Goal: Communication & Community: Participate in discussion

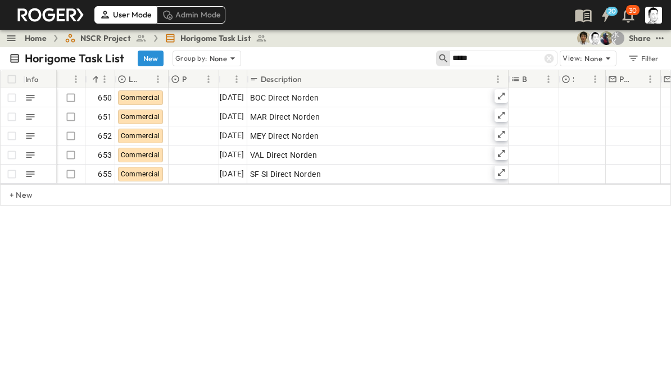
click at [553, 60] on icon at bounding box center [549, 59] width 10 height 10
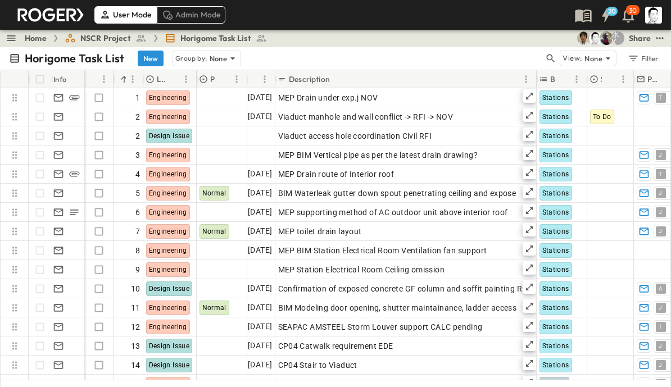
click at [553, 57] on icon "button" at bounding box center [551, 59] width 8 height 8
click at [505, 63] on input "text" at bounding box center [491, 58] width 79 height 16
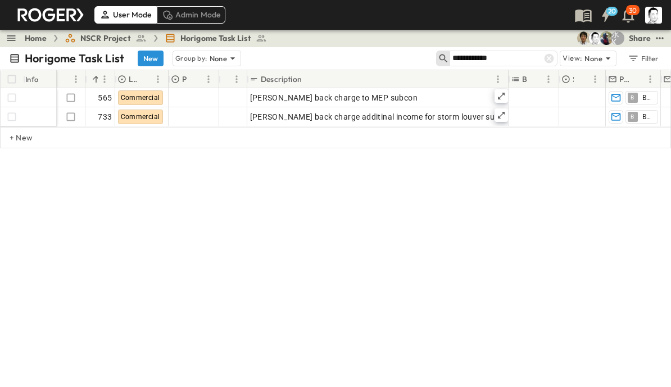
click at [453, 61] on input "**********" at bounding box center [491, 58] width 79 height 16
click at [457, 57] on input "**********" at bounding box center [491, 58] width 79 height 16
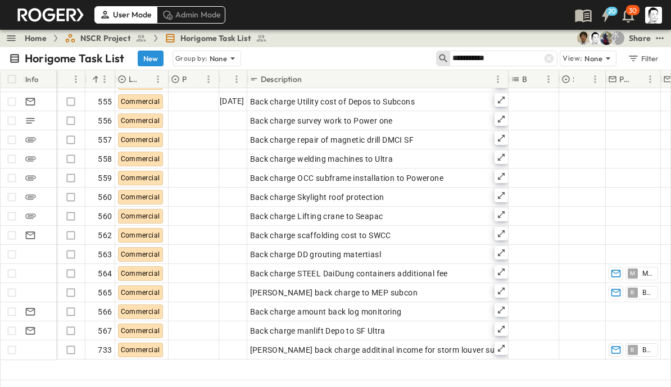
scroll to position [55, 0]
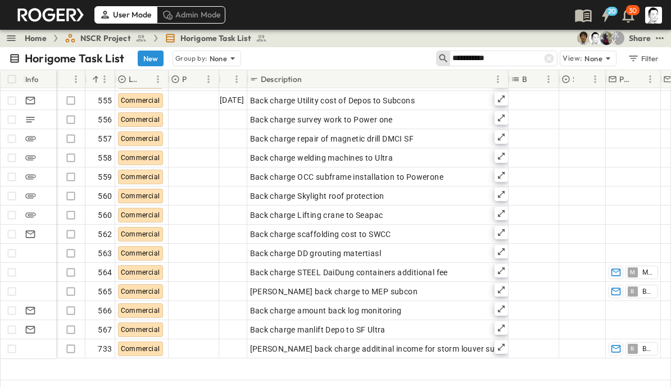
type input "**********"
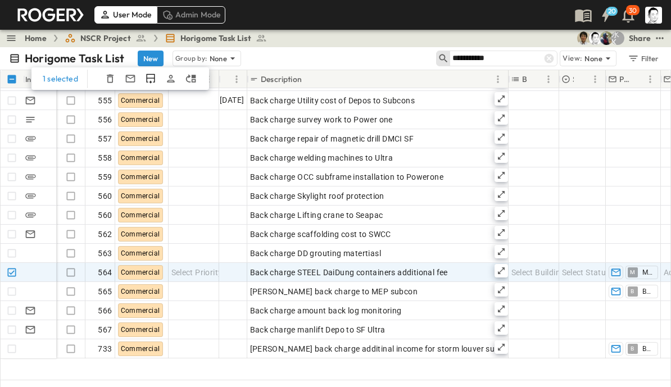
click at [149, 83] on icon "Duplicate Row(s)" at bounding box center [150, 79] width 8 height 10
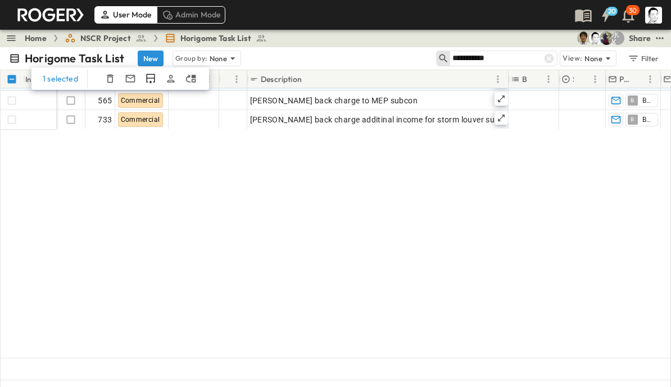
scroll to position [0, 0]
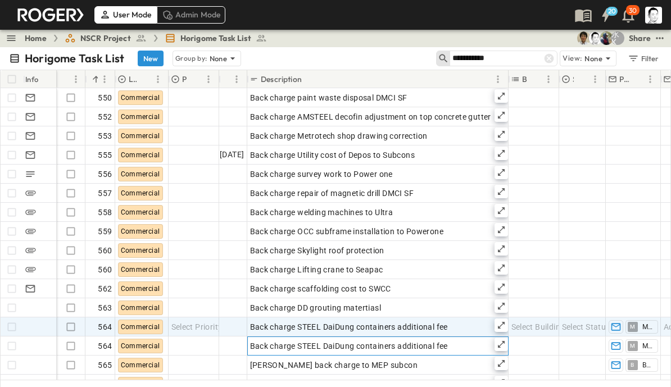
click at [317, 347] on span "Back charge STEEL DaiDung containers additional fee" at bounding box center [349, 345] width 198 height 11
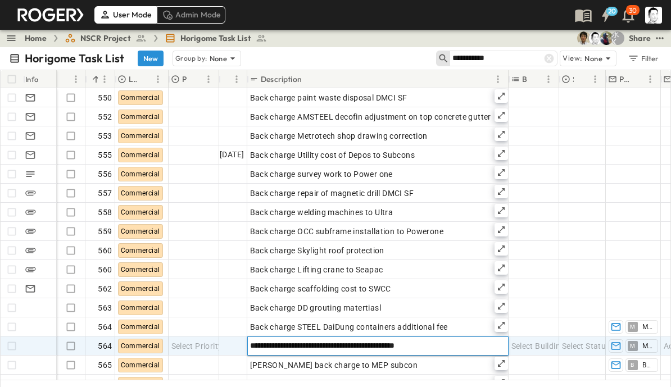
click at [452, 344] on input "**********" at bounding box center [380, 345] width 264 height 13
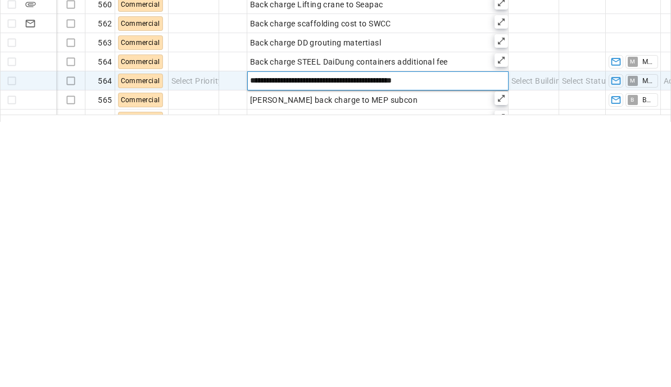
scroll to position [14, 0]
type input "**********"
click at [653, 325] on div "[PERSON_NAME]" at bounding box center [641, 331] width 33 height 13
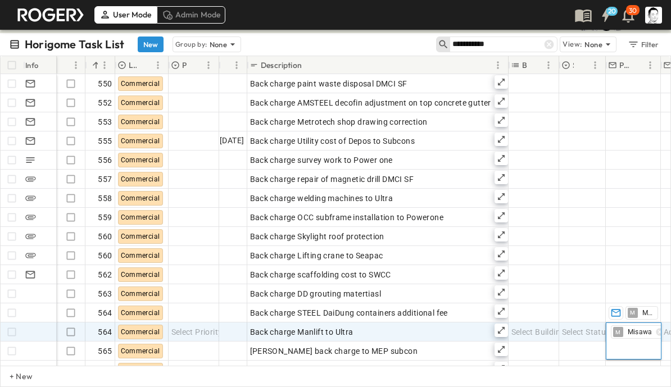
click at [657, 335] on icon "button" at bounding box center [659, 332] width 9 height 9
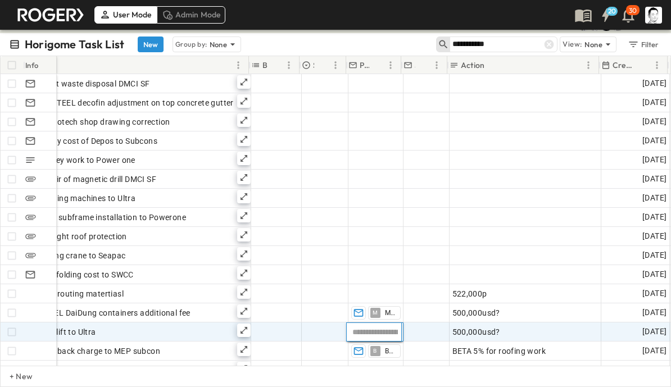
scroll to position [0, 260]
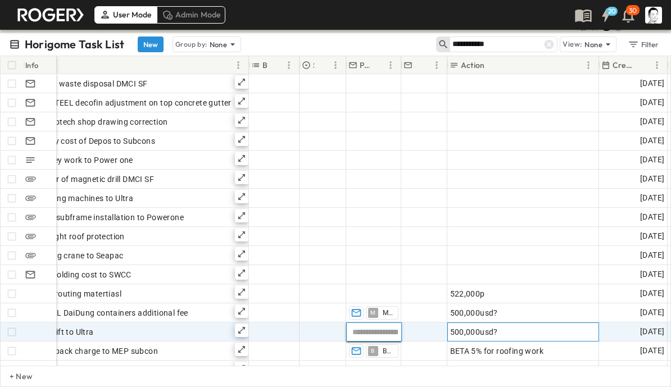
click at [520, 334] on div "500,000usd?" at bounding box center [523, 332] width 146 height 16
click at [516, 329] on textarea "**********" at bounding box center [523, 331] width 142 height 11
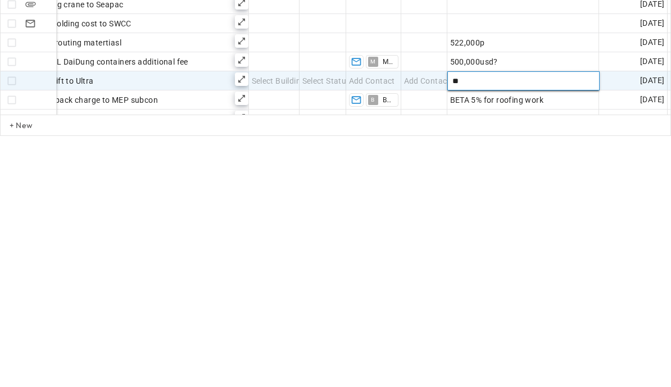
type textarea "*"
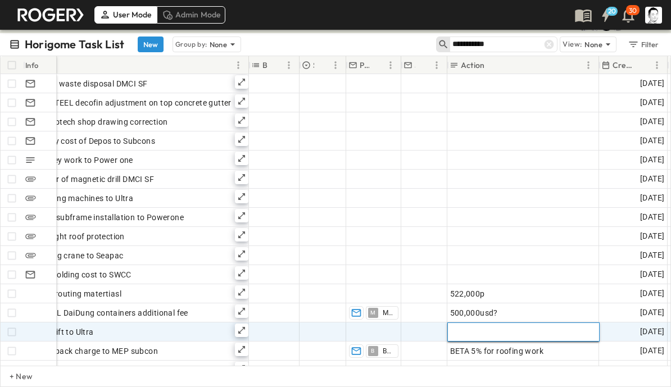
click at [511, 330] on textarea at bounding box center [523, 331] width 142 height 11
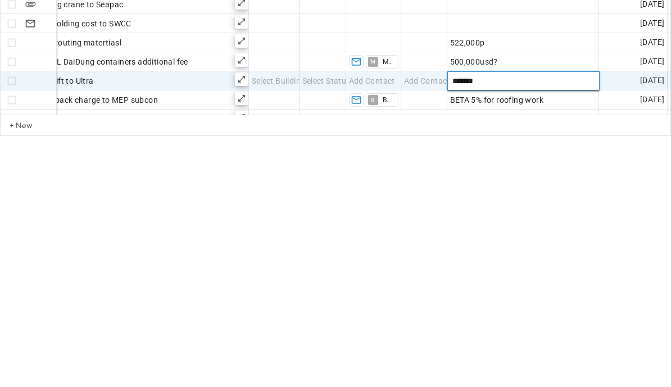
type textarea "********"
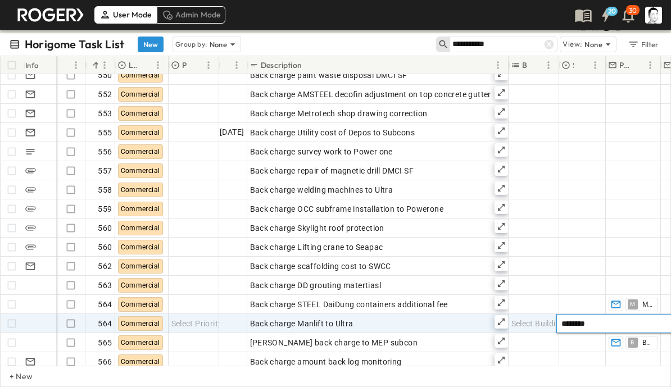
scroll to position [8, 0]
click at [500, 323] on icon at bounding box center [501, 321] width 9 height 9
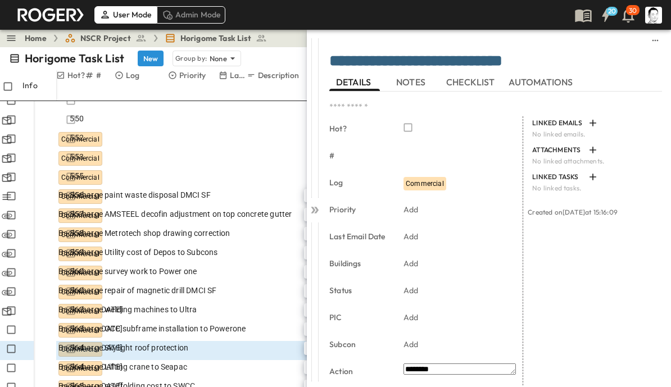
click at [411, 79] on span "NOTES" at bounding box center [411, 82] width 31 height 10
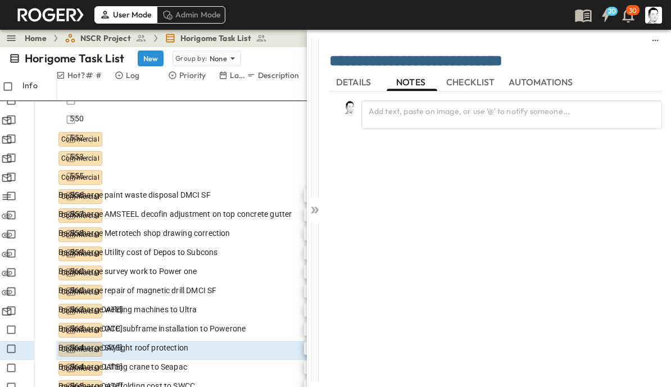
click at [465, 113] on div "Add text, paste an image, or use '@' to notify someone..." at bounding box center [511, 115] width 301 height 29
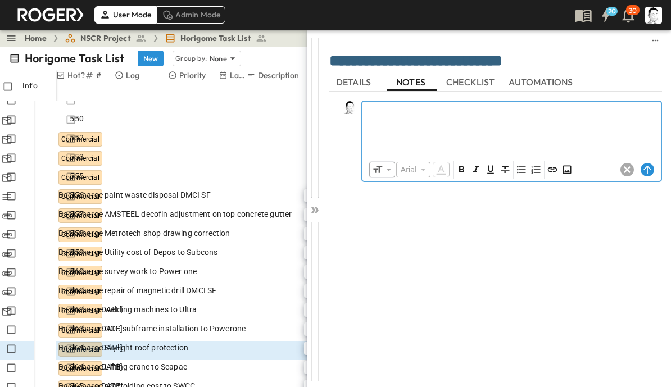
click at [565, 171] on icon "Insert Image" at bounding box center [566, 170] width 8 height 8
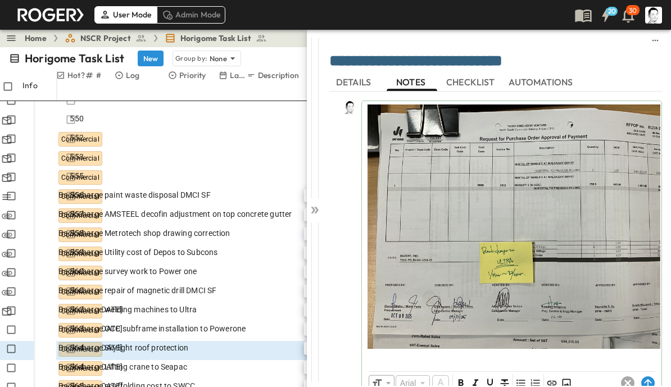
click at [644, 379] on circle at bounding box center [647, 382] width 13 height 13
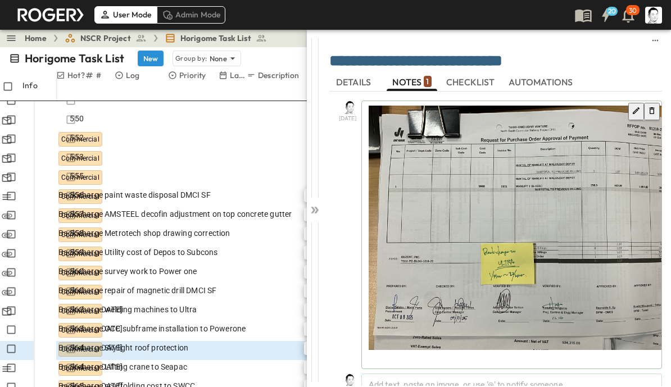
click at [554, 357] on p at bounding box center [512, 358] width 286 height 11
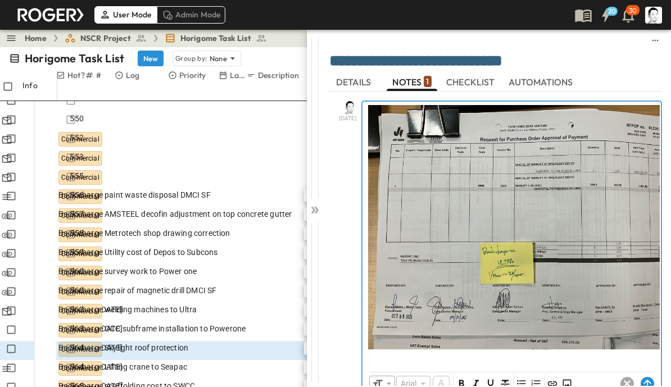
click at [475, 362] on p at bounding box center [511, 358] width 287 height 11
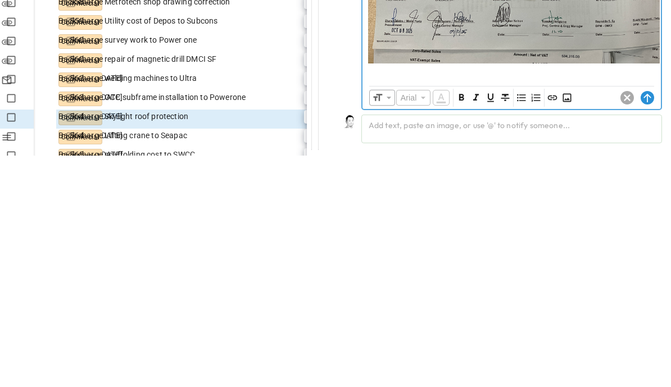
scroll to position [55, 0]
click at [567, 325] on icon "Insert Image" at bounding box center [566, 329] width 8 height 8
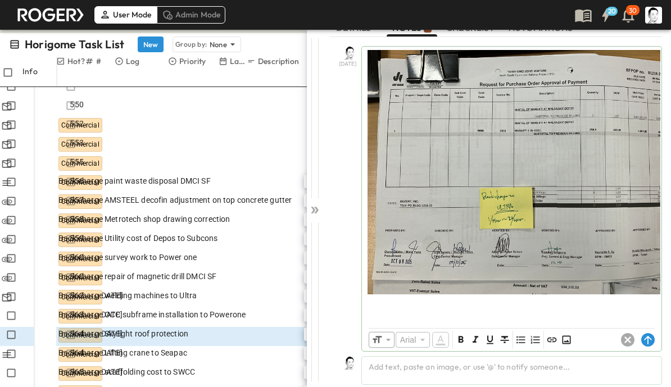
click at [651, 328] on div "​ Arial ​ ​ ***** ​" at bounding box center [511, 199] width 299 height 305
click at [646, 339] on circle at bounding box center [647, 339] width 13 height 13
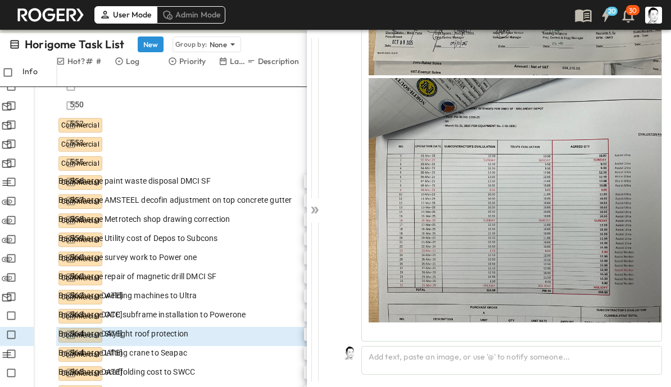
scroll to position [276, 0]
click at [541, 364] on div "Add text, paste an image, or use '@' to notify someone..." at bounding box center [511, 360] width 301 height 29
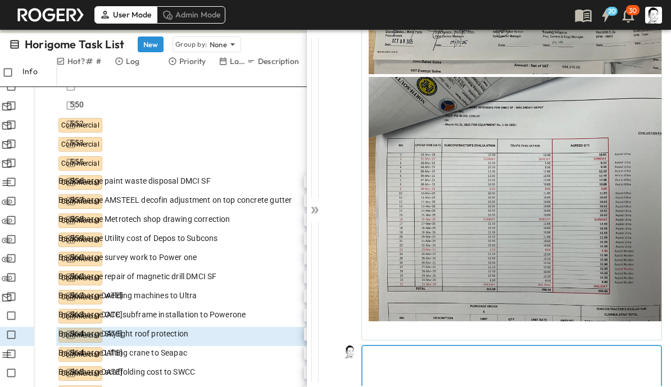
click at [535, 359] on p at bounding box center [511, 354] width 287 height 11
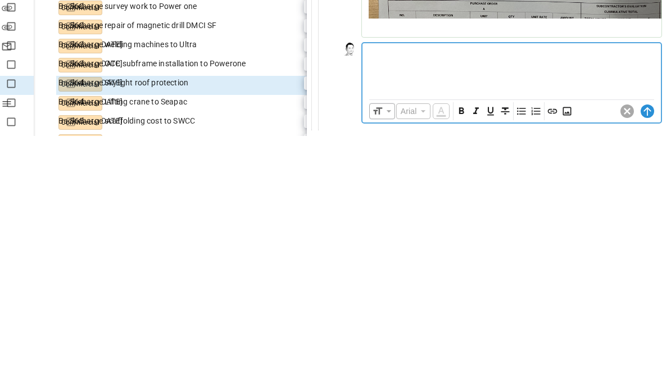
scroll to position [329, 0]
click at [567, 358] on icon "Insert Image" at bounding box center [566, 362] width 8 height 8
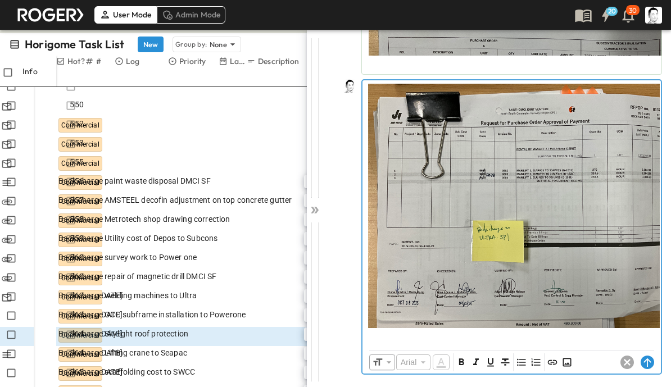
scroll to position [543, 0]
click at [563, 343] on div at bounding box center [511, 212] width 298 height 264
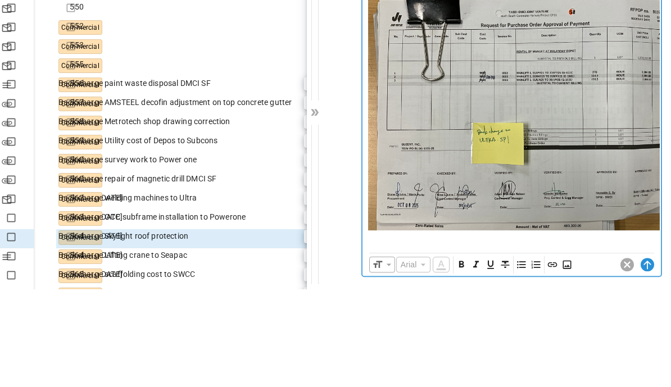
click at [572, 357] on icon "Insert Image" at bounding box center [566, 362] width 11 height 11
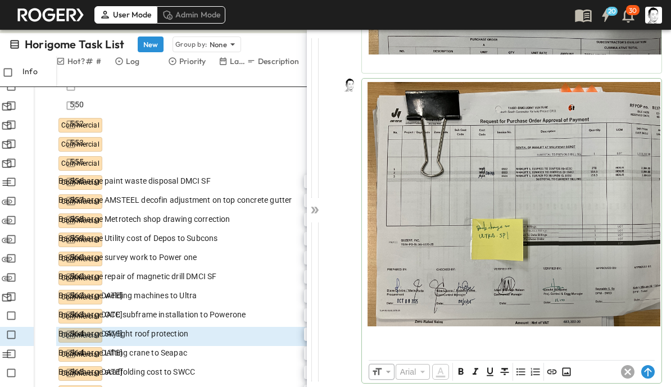
click at [647, 375] on icon at bounding box center [647, 371] width 13 height 13
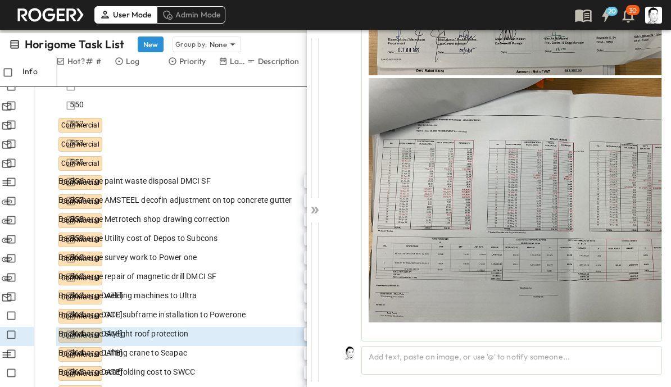
scroll to position [797, 0]
click at [320, 212] on div at bounding box center [315, 207] width 16 height 357
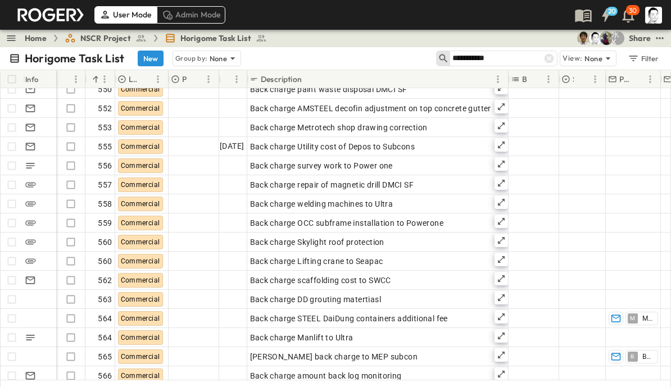
click at [556, 55] on div at bounding box center [549, 59] width 16 height 16
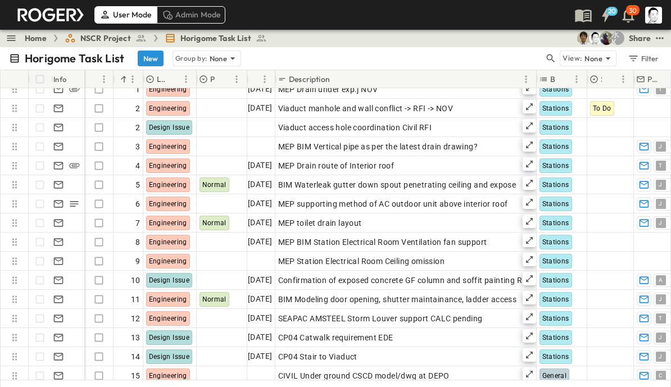
click at [553, 57] on icon "button" at bounding box center [550, 58] width 11 height 11
click at [527, 58] on input "text" at bounding box center [491, 58] width 79 height 16
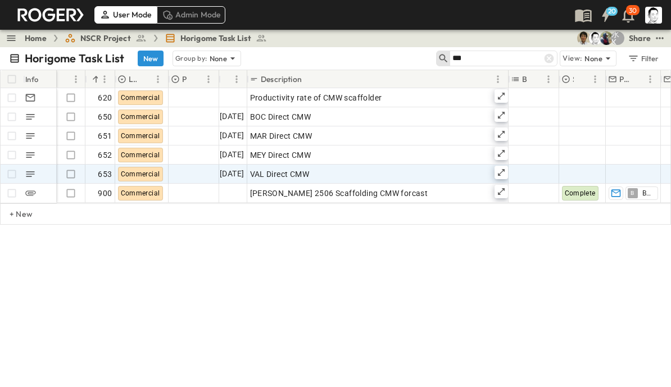
type input "***"
click at [503, 175] on icon at bounding box center [501, 172] width 9 height 9
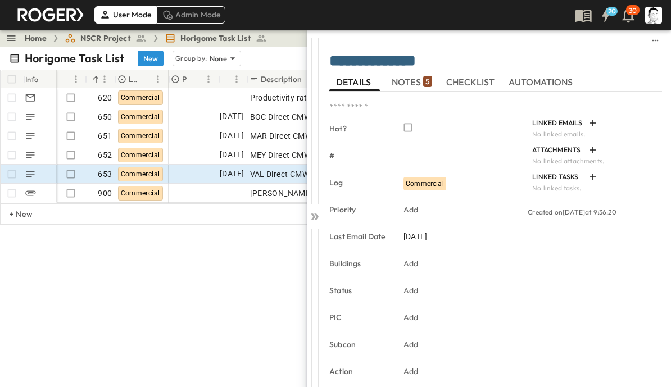
click at [411, 79] on span "NOTES 5" at bounding box center [412, 82] width 40 height 10
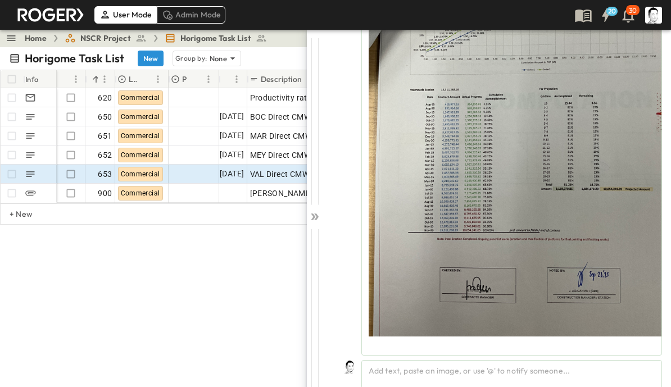
scroll to position [2058, 0]
click at [551, 374] on div "Add text, paste an image, or use '@' to notify someone..." at bounding box center [511, 374] width 301 height 29
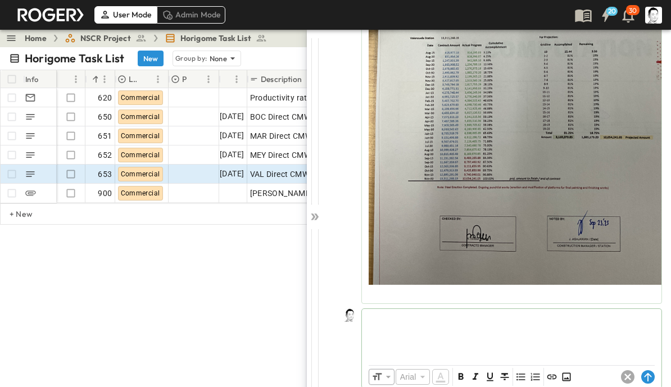
scroll to position [2110, 0]
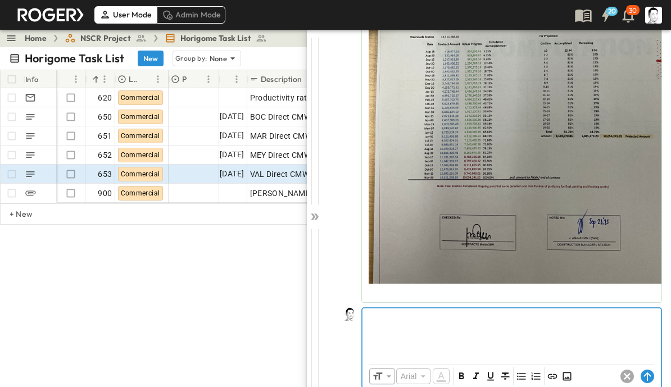
click at [615, 320] on p at bounding box center [511, 317] width 287 height 11
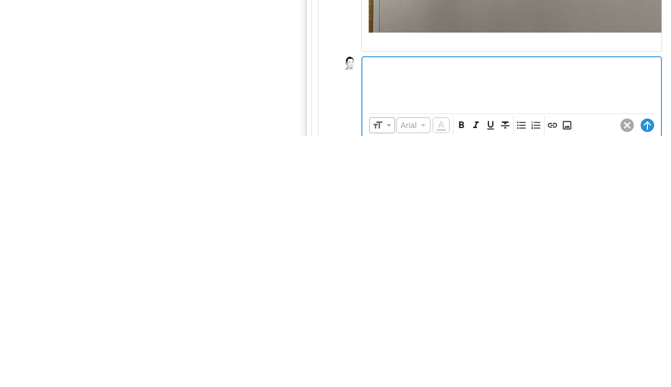
click at [572, 371] on icon "Insert Image" at bounding box center [566, 376] width 11 height 11
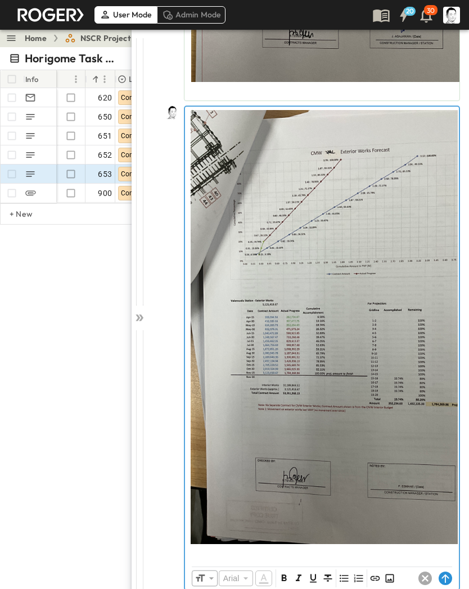
scroll to position [2313, 0]
click at [407, 387] on div at bounding box center [322, 333] width 274 height 453
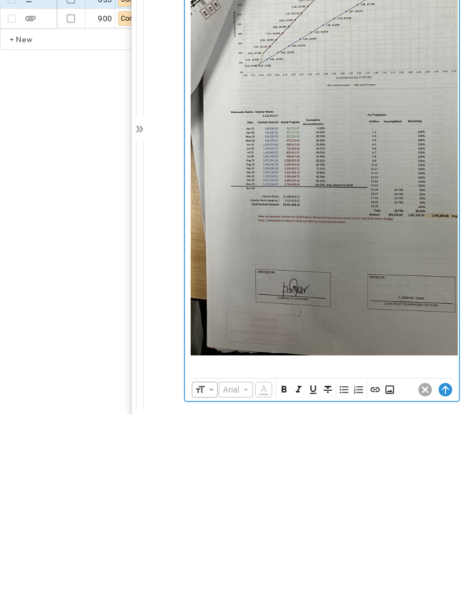
scroll to position [14, 0]
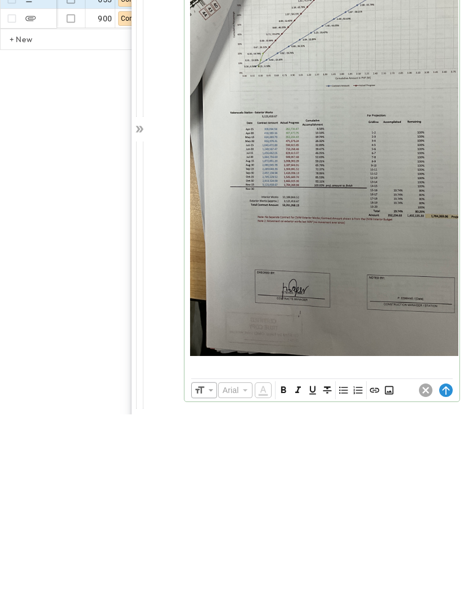
click at [391, 387] on icon "Insert Image" at bounding box center [388, 565] width 11 height 11
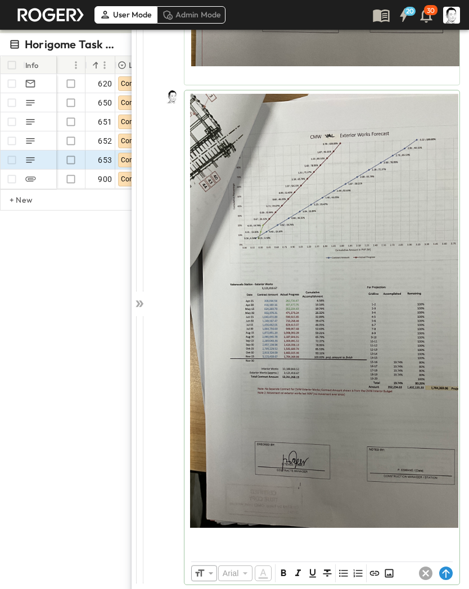
click at [443, 387] on circle at bounding box center [445, 573] width 13 height 13
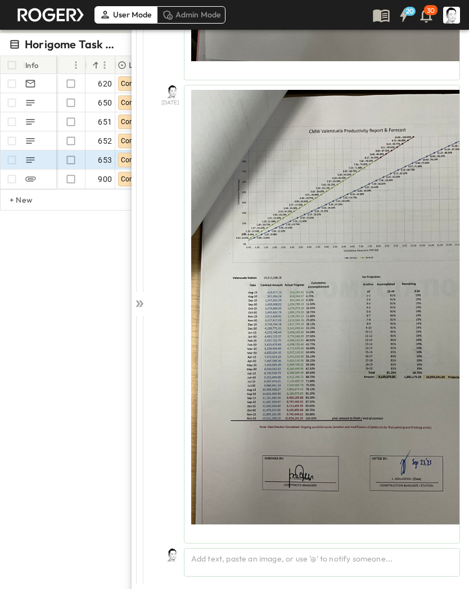
scroll to position [1856, 0]
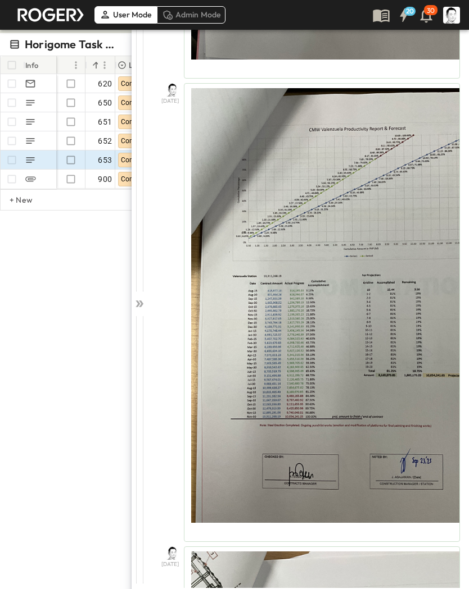
click at [137, 302] on icon at bounding box center [137, 304] width 4 height 7
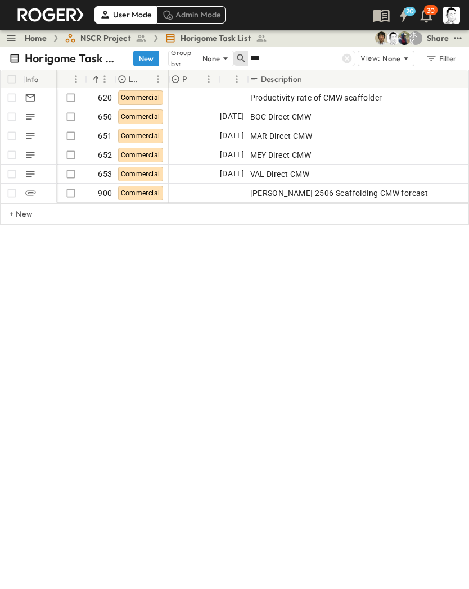
click at [347, 57] on icon at bounding box center [347, 59] width 10 height 10
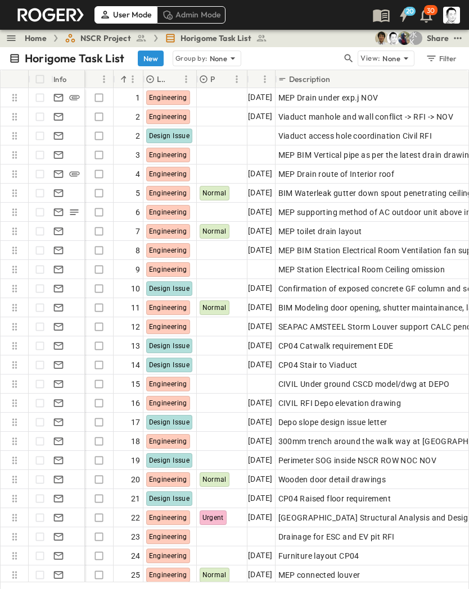
click at [352, 58] on icon "button" at bounding box center [348, 58] width 11 height 11
click at [323, 62] on input "text" at bounding box center [289, 58] width 79 height 16
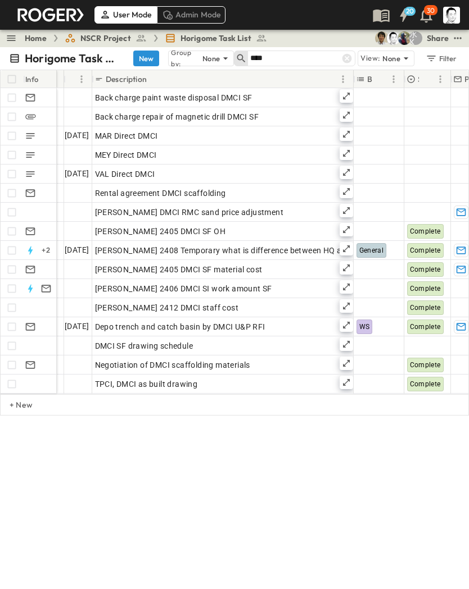
scroll to position [0, 155]
type input "****"
click at [344, 135] on icon at bounding box center [346, 134] width 9 height 9
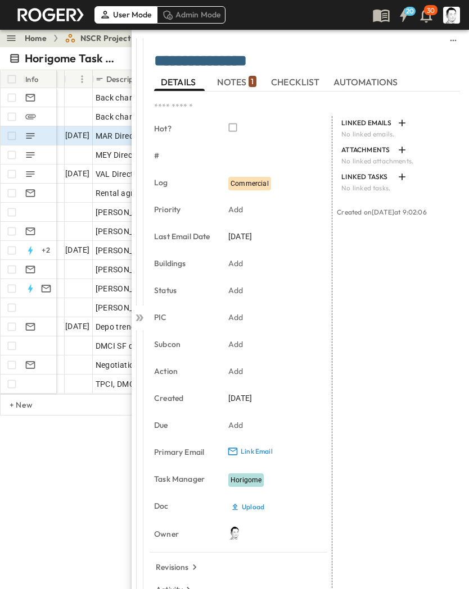
click at [245, 84] on span "NOTES 1" at bounding box center [236, 82] width 39 height 10
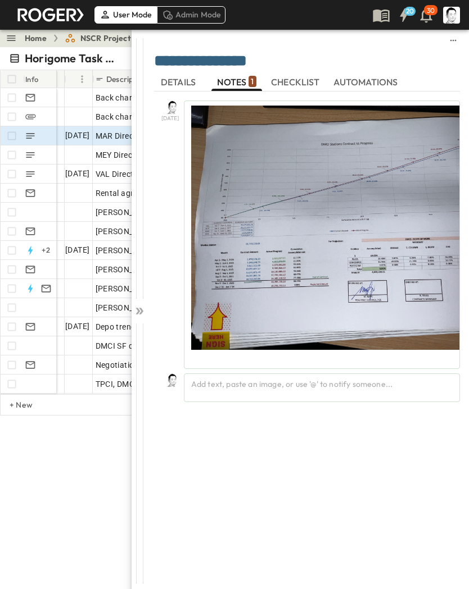
scroll to position [0, 1]
click at [292, 384] on div "Add text, paste an image, or use '@' to notify someone..." at bounding box center [322, 388] width 276 height 29
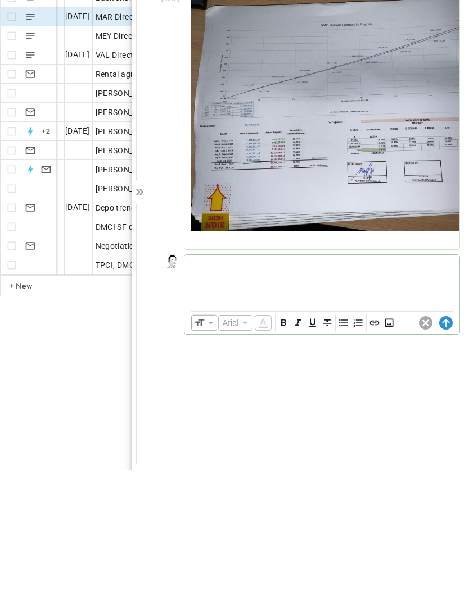
click at [388, 387] on icon "Insert Image" at bounding box center [388, 442] width 8 height 8
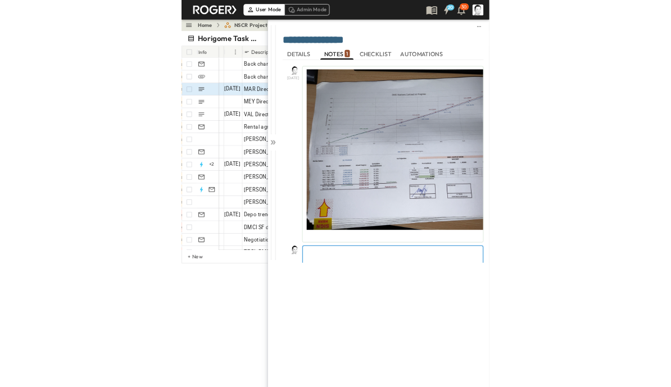
scroll to position [0, 0]
